Goal: Book appointment/travel/reservation

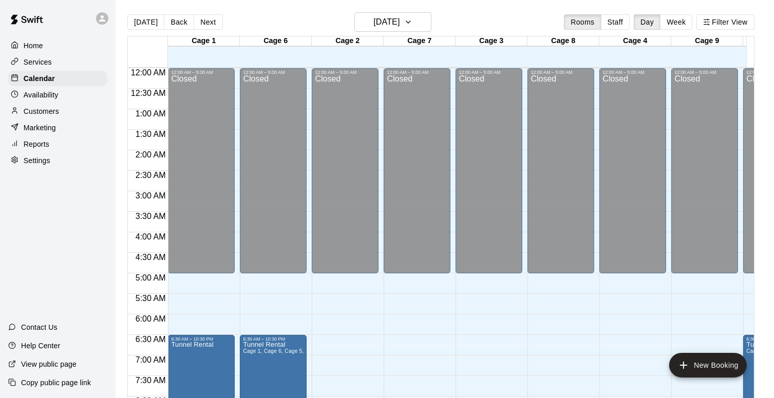
scroll to position [525, 0]
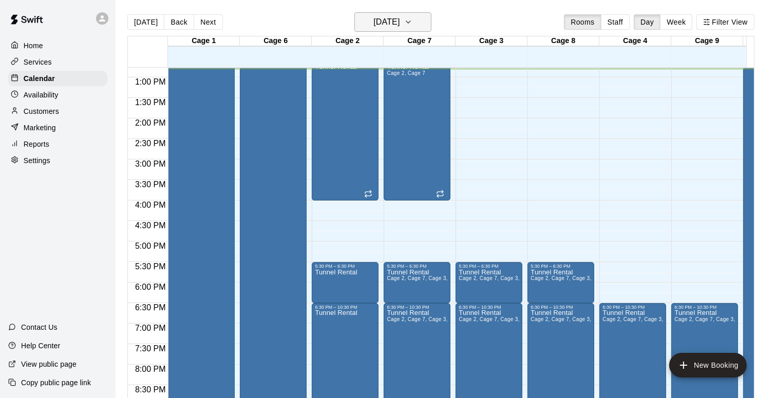
click at [412, 21] on icon "button" at bounding box center [408, 22] width 8 height 12
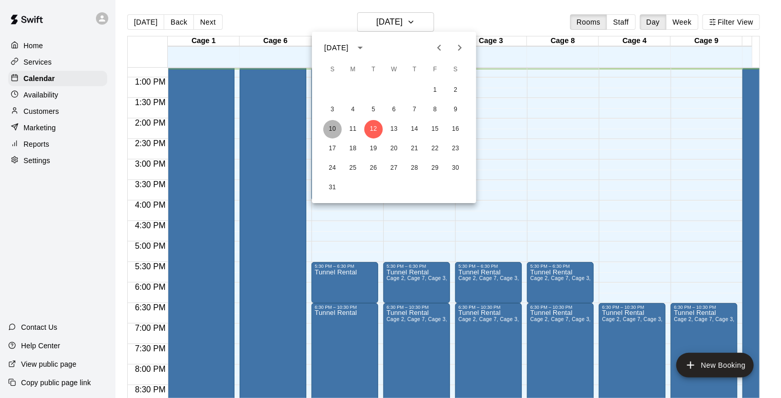
click at [333, 124] on button "10" at bounding box center [332, 129] width 18 height 18
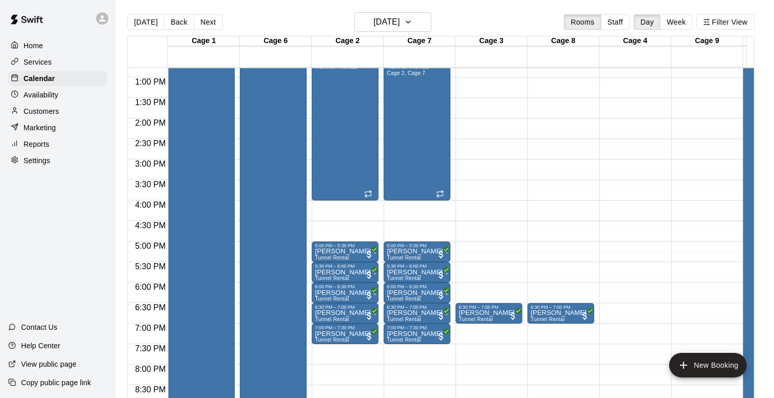
click at [328, 205] on div "12:00 AM – 5:00 AM Closed 9:00 AM – 10:00 AM Tunnel Rental 10:00 AM – 11:00 AM …" at bounding box center [345, 37] width 67 height 986
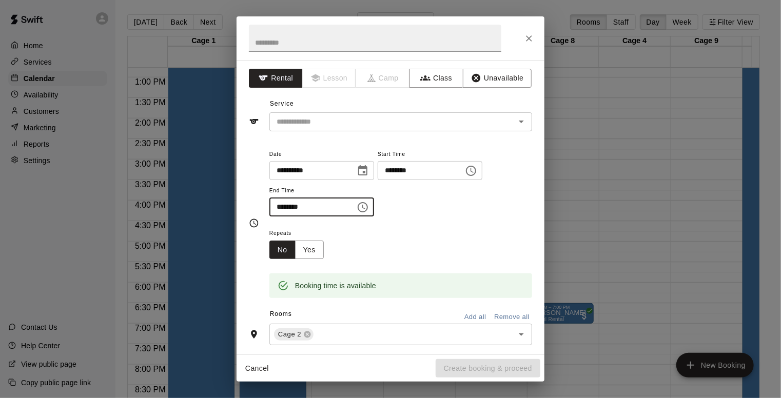
click at [278, 208] on input "********" at bounding box center [309, 207] width 79 height 19
click at [515, 118] on icon "Open" at bounding box center [521, 122] width 12 height 12
type input "********"
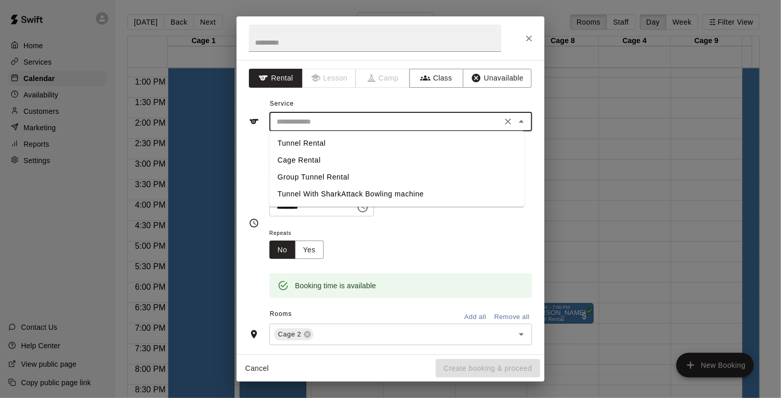
click at [318, 144] on li "Tunnel Rental" at bounding box center [397, 143] width 255 height 17
type input "**********"
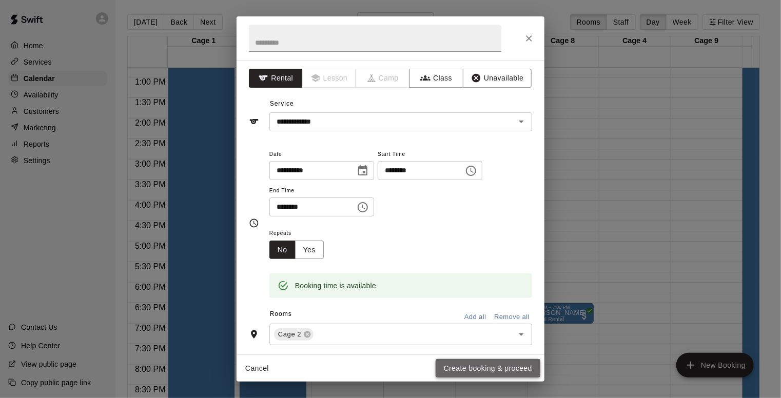
click at [464, 365] on button "Create booking & proceed" at bounding box center [488, 368] width 105 height 19
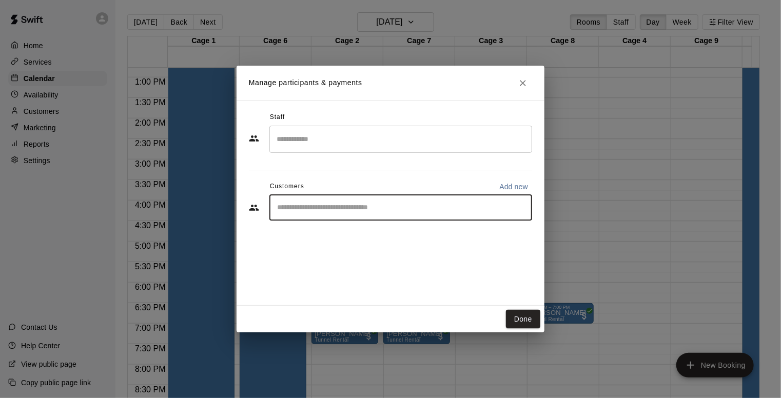
click at [330, 208] on input "Start typing to search customers..." at bounding box center [401, 208] width 254 height 10
type input "***"
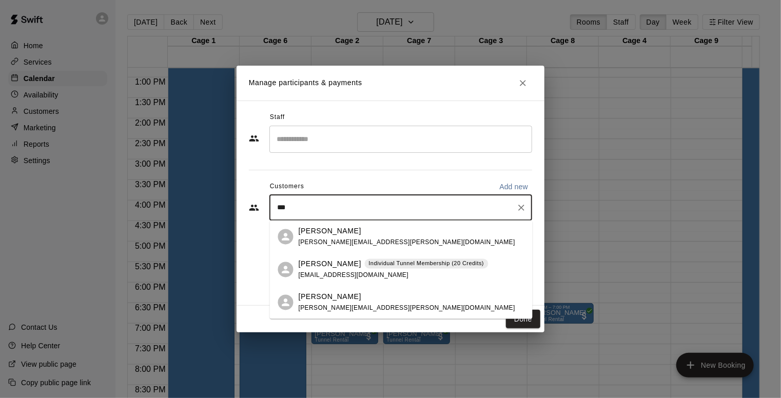
click at [327, 242] on span "[PERSON_NAME][EMAIL_ADDRESS][PERSON_NAME][DOMAIN_NAME]" at bounding box center [407, 242] width 217 height 7
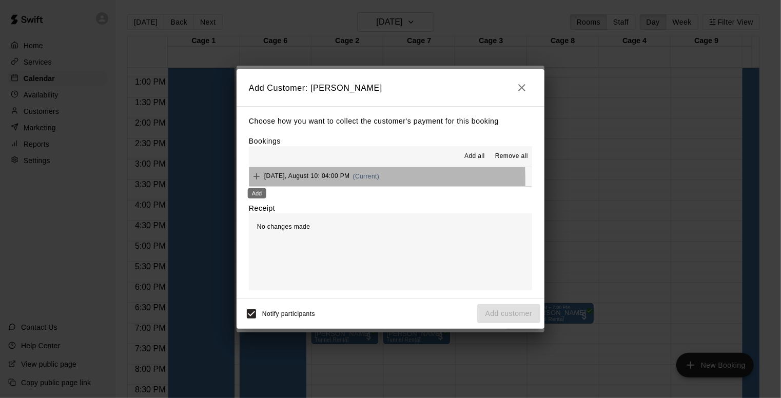
click at [258, 181] on div "Add" at bounding box center [257, 190] width 21 height 18
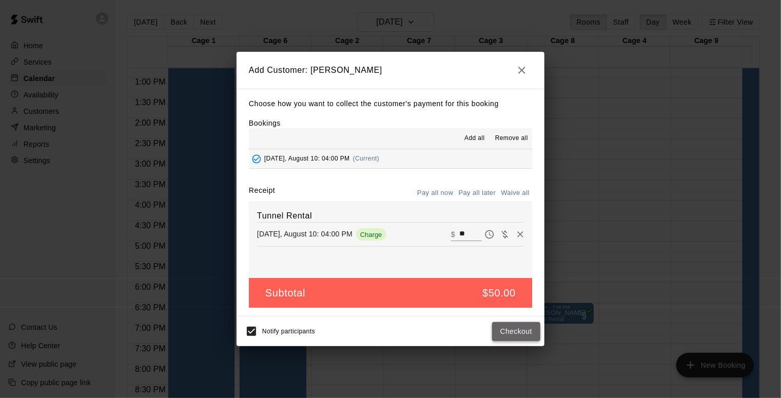
click at [507, 326] on button "Checkout" at bounding box center [516, 331] width 48 height 19
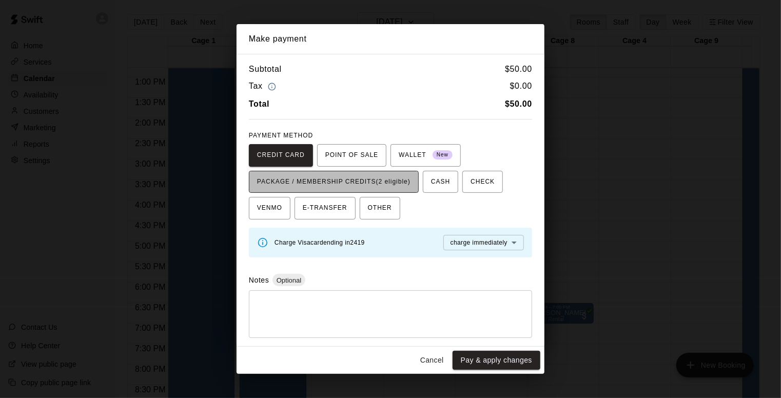
click at [364, 185] on span "PACKAGE / MEMBERSHIP CREDITS (2 eligible)" at bounding box center [334, 182] width 154 height 16
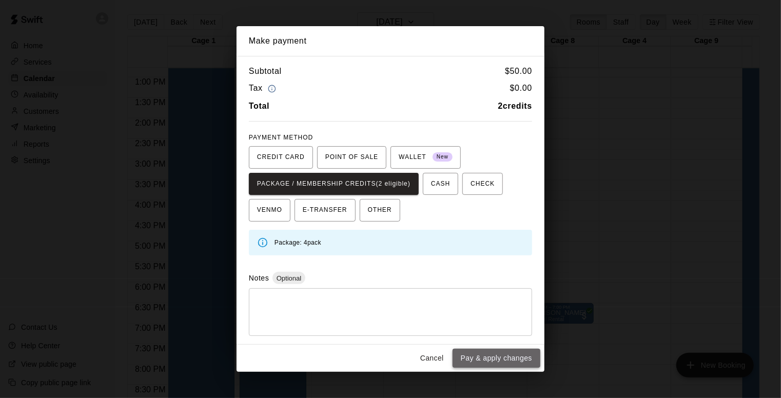
click at [501, 366] on button "Pay & apply changes" at bounding box center [497, 358] width 88 height 19
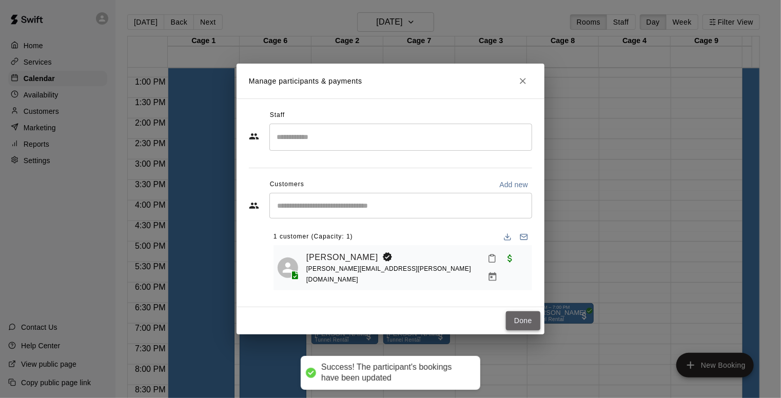
click at [524, 313] on button "Done" at bounding box center [523, 321] width 34 height 19
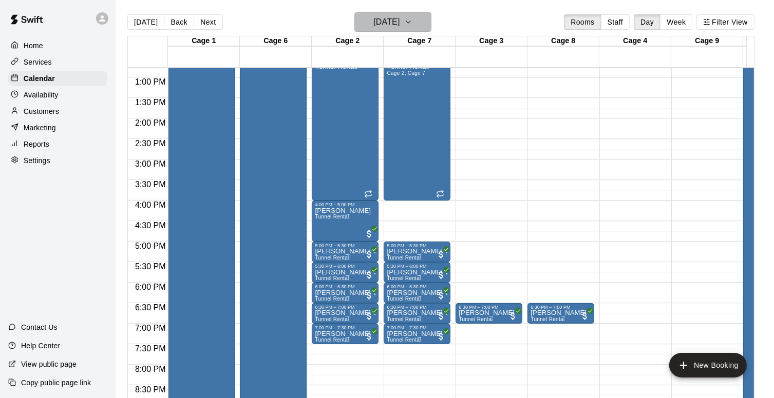
click at [412, 22] on icon "button" at bounding box center [408, 22] width 8 height 12
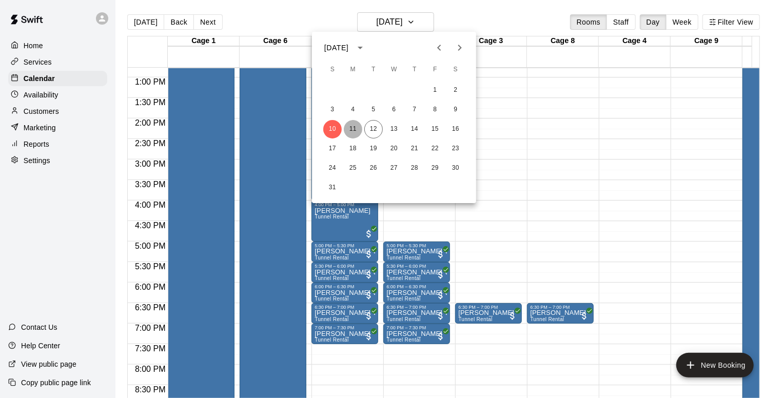
click at [353, 125] on button "11" at bounding box center [353, 129] width 18 height 18
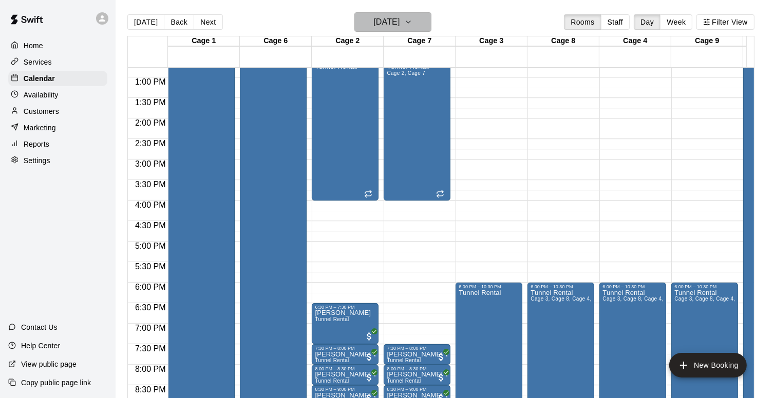
click at [420, 20] on button "[DATE]" at bounding box center [392, 22] width 77 height 20
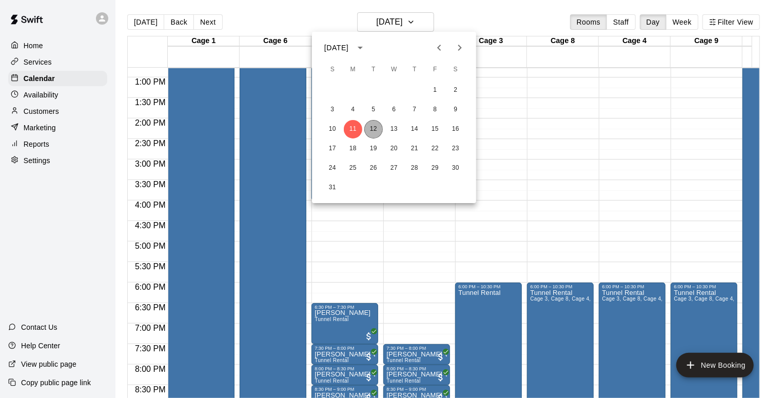
click at [376, 135] on button "12" at bounding box center [374, 129] width 18 height 18
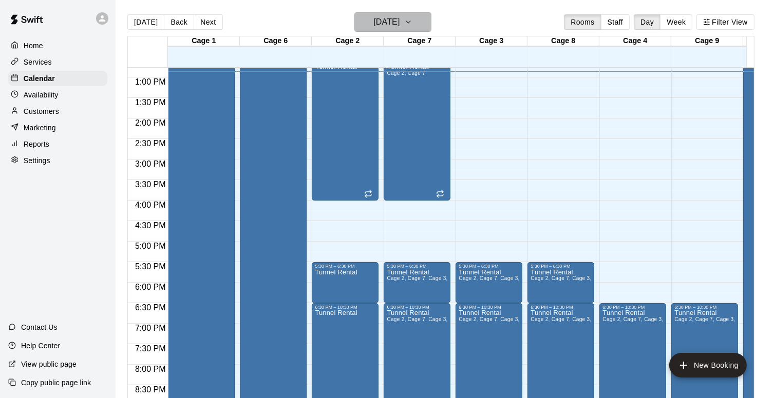
click at [412, 26] on icon "button" at bounding box center [408, 22] width 8 height 12
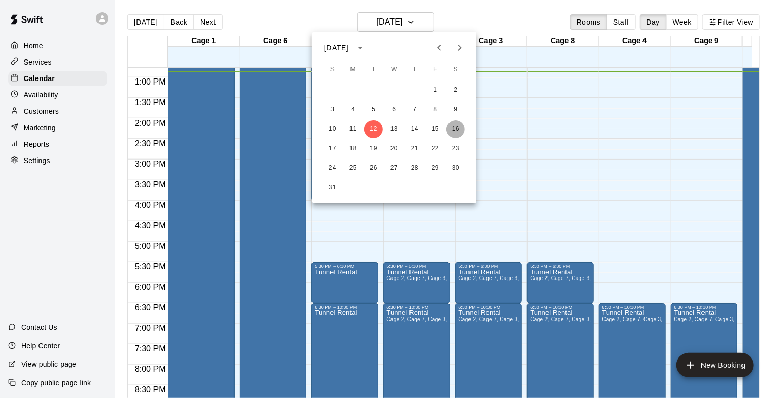
click at [455, 132] on button "16" at bounding box center [456, 129] width 18 height 18
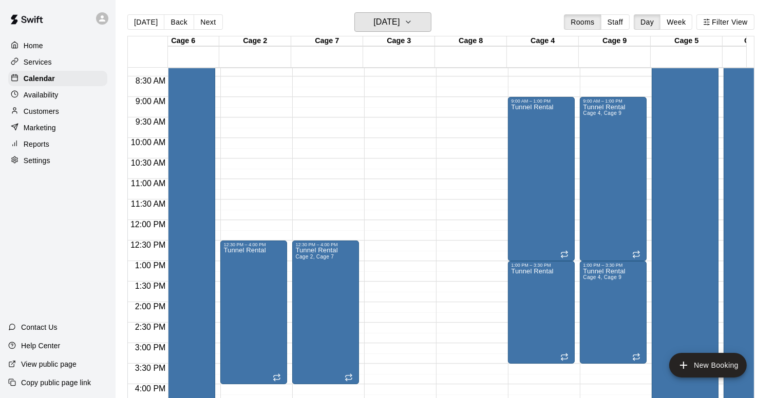
scroll to position [0, 91]
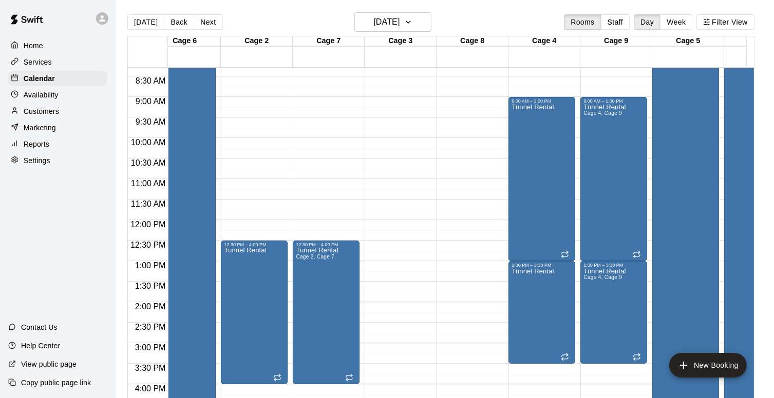
click at [489, 100] on div "12:00 AM – 5:00 AM Closed 11:00 PM – 11:59 PM Closed" at bounding box center [469, 220] width 67 height 986
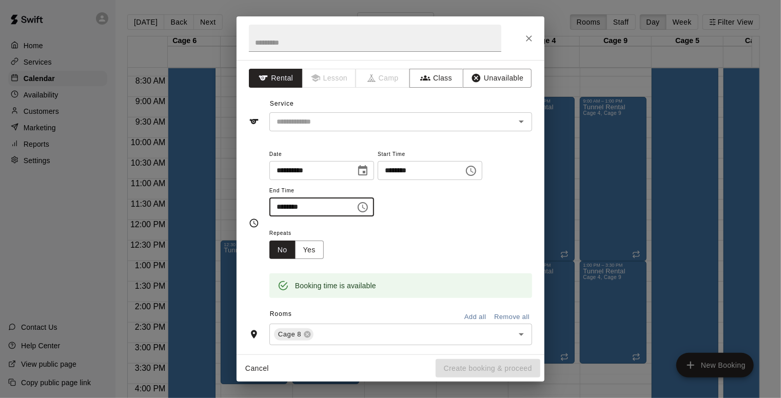
click at [279, 207] on input "********" at bounding box center [309, 207] width 79 height 19
click at [518, 125] on icon "Open" at bounding box center [521, 122] width 12 height 12
type input "********"
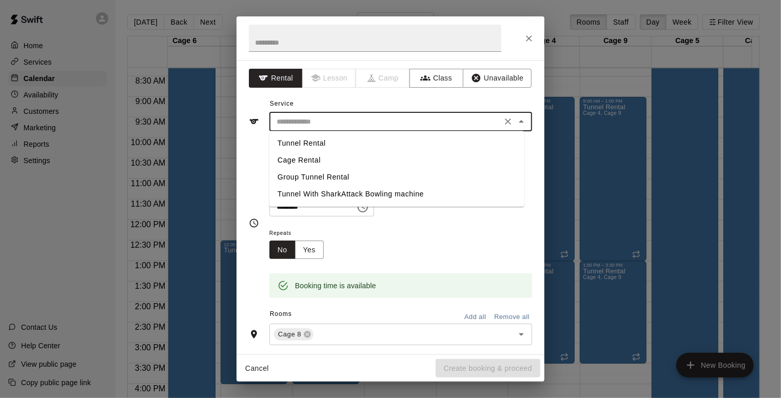
click at [296, 143] on li "Tunnel Rental" at bounding box center [397, 143] width 255 height 17
type input "**********"
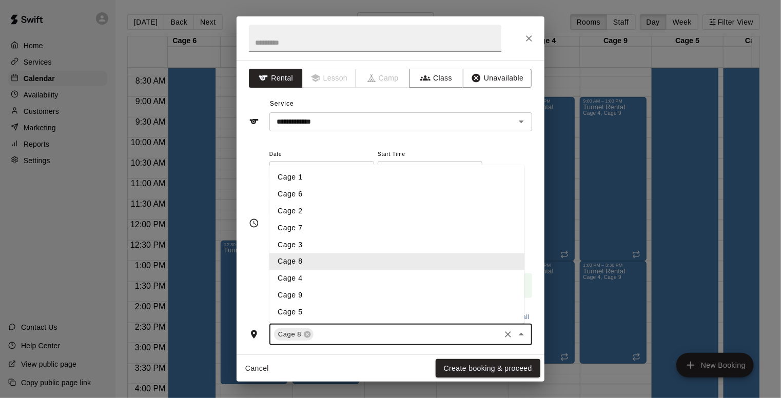
click at [353, 340] on input "text" at bounding box center [407, 335] width 184 height 13
click at [296, 244] on li "Cage 3" at bounding box center [397, 245] width 255 height 17
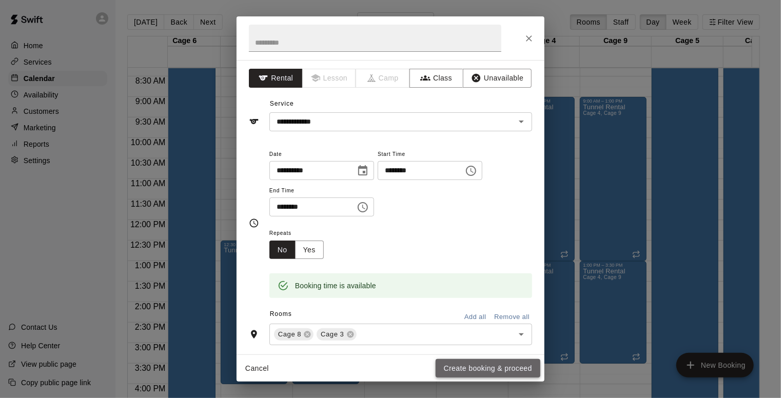
click at [505, 363] on button "Create booking & proceed" at bounding box center [488, 368] width 105 height 19
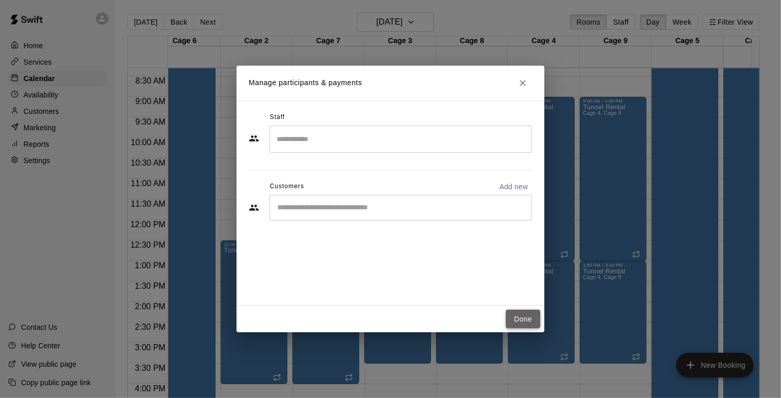
click at [524, 321] on button "Done" at bounding box center [523, 319] width 34 height 19
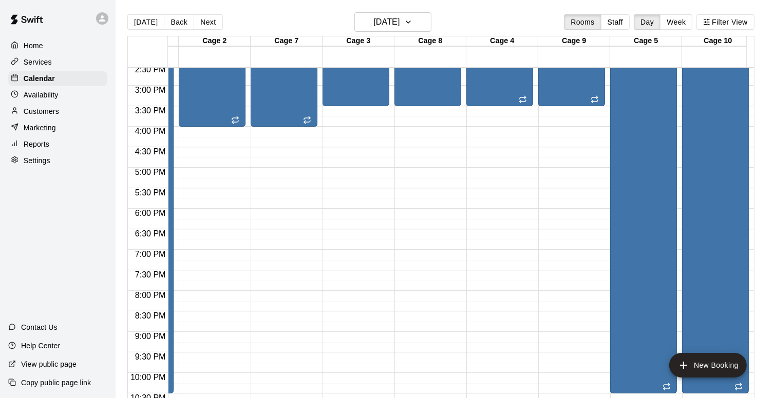
scroll to position [651, 133]
